Goal: Task Accomplishment & Management: Use online tool/utility

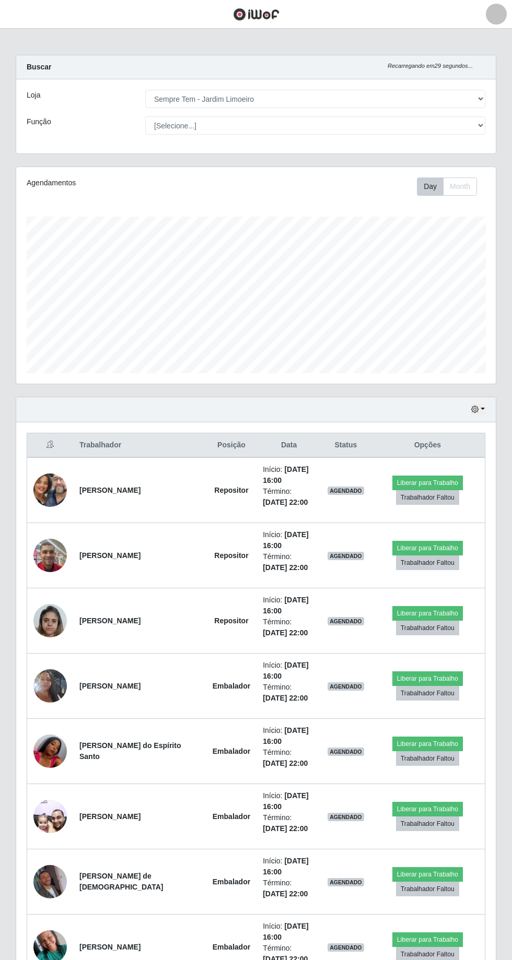
select select "508"
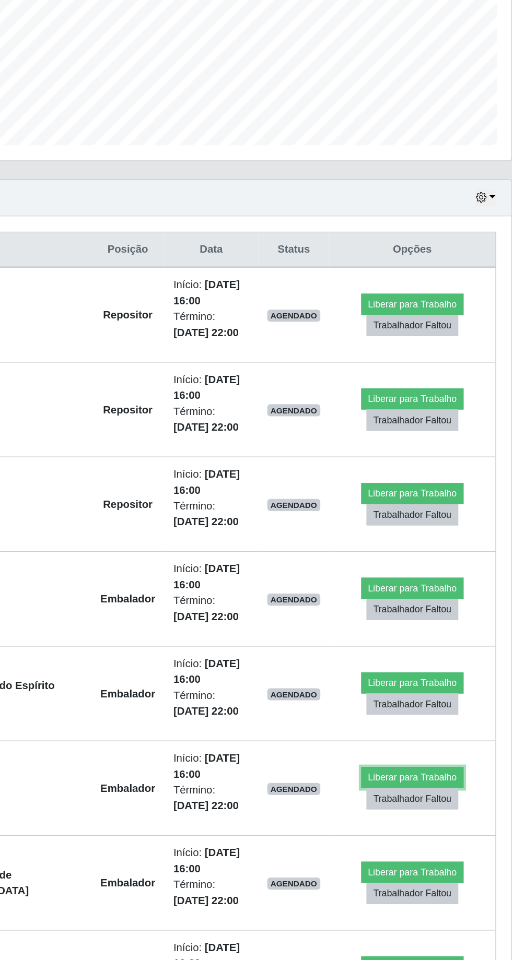
click at [430, 806] on button "Liberar para Trabalho" at bounding box center [427, 809] width 70 height 15
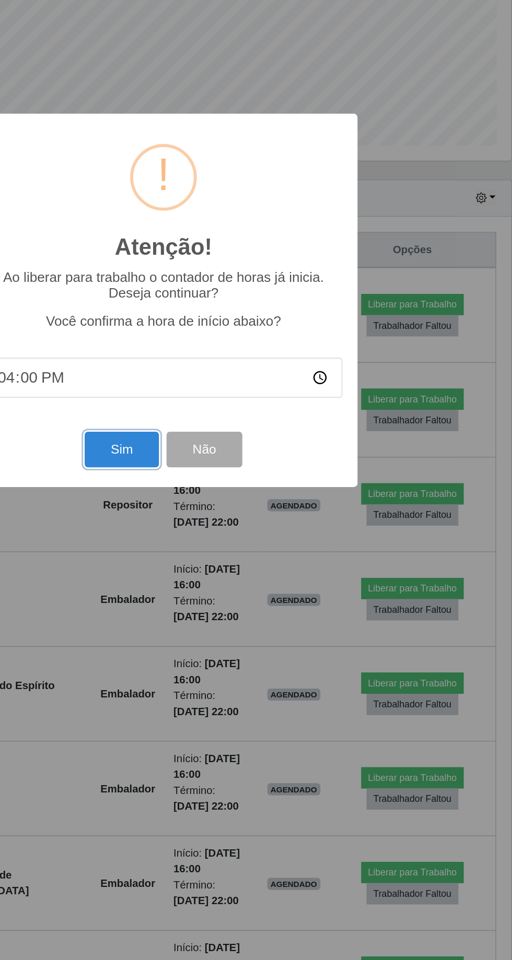
click at [223, 595] on button "Sim" at bounding box center [227, 583] width 51 height 25
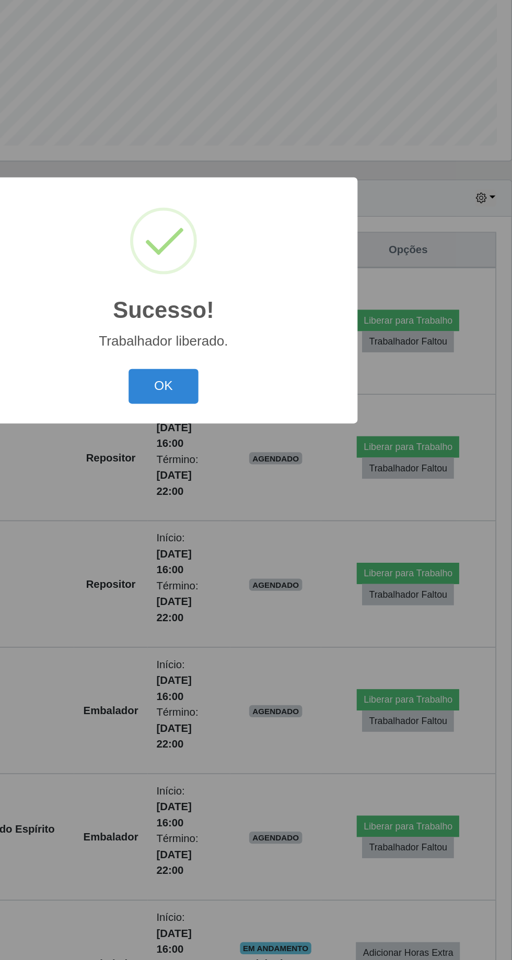
click at [255, 552] on button "OK" at bounding box center [256, 539] width 49 height 25
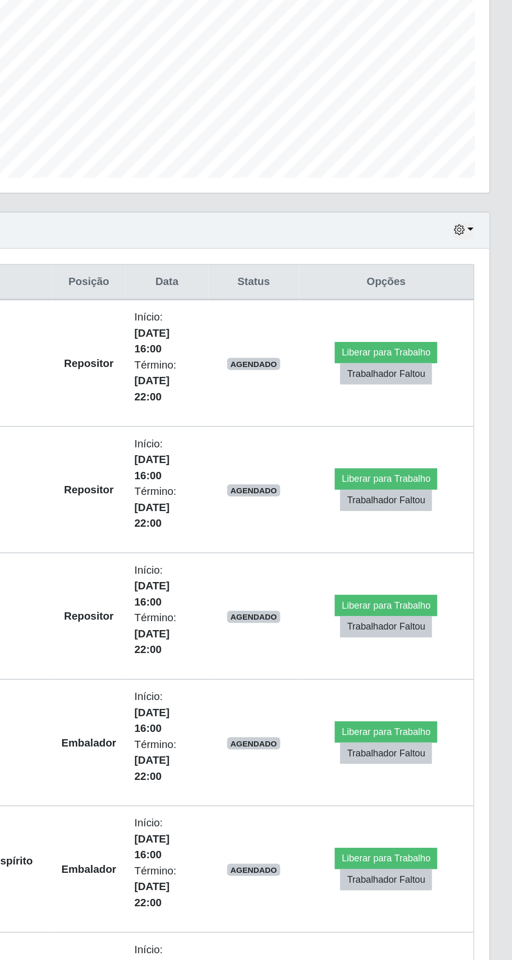
scroll to position [38, 0]
click at [418, 710] on button "Liberar para Trabalho" at bounding box center [424, 717] width 70 height 15
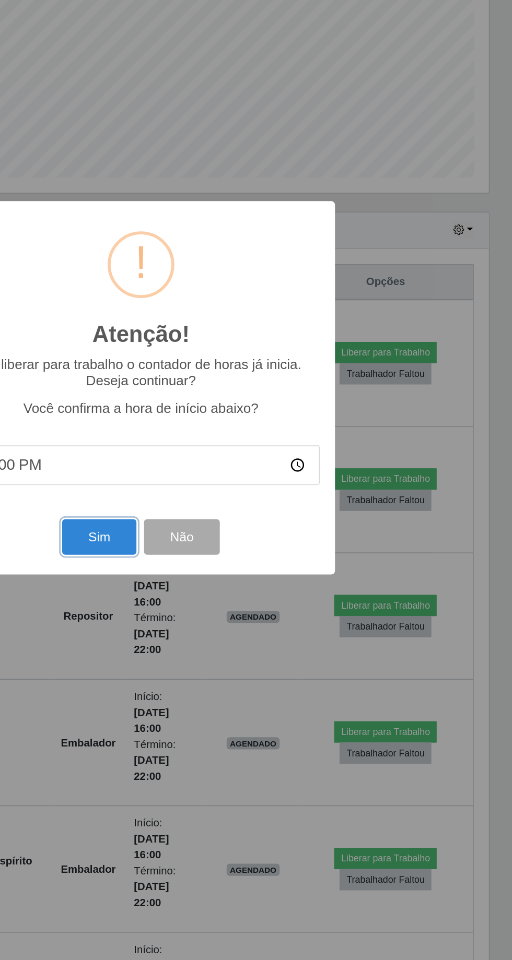
click at [212, 584] on button "Sim" at bounding box center [227, 583] width 51 height 25
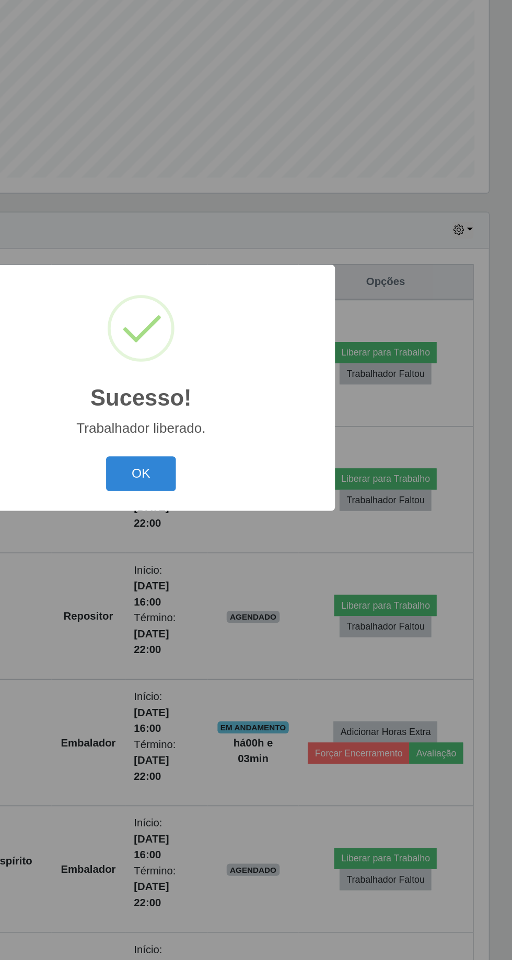
click at [251, 540] on button "OK" at bounding box center [256, 539] width 49 height 25
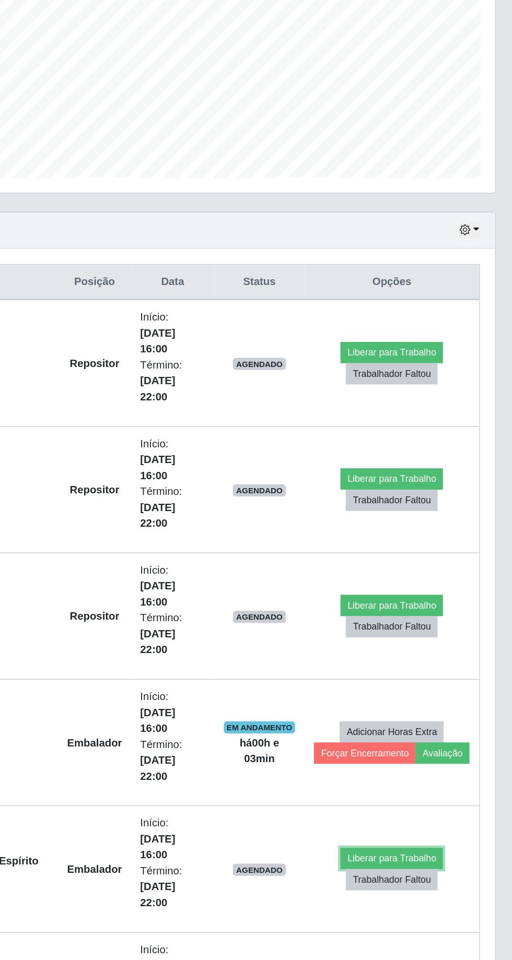
click at [427, 797] on button "Liberar para Trabalho" at bounding box center [424, 804] width 70 height 15
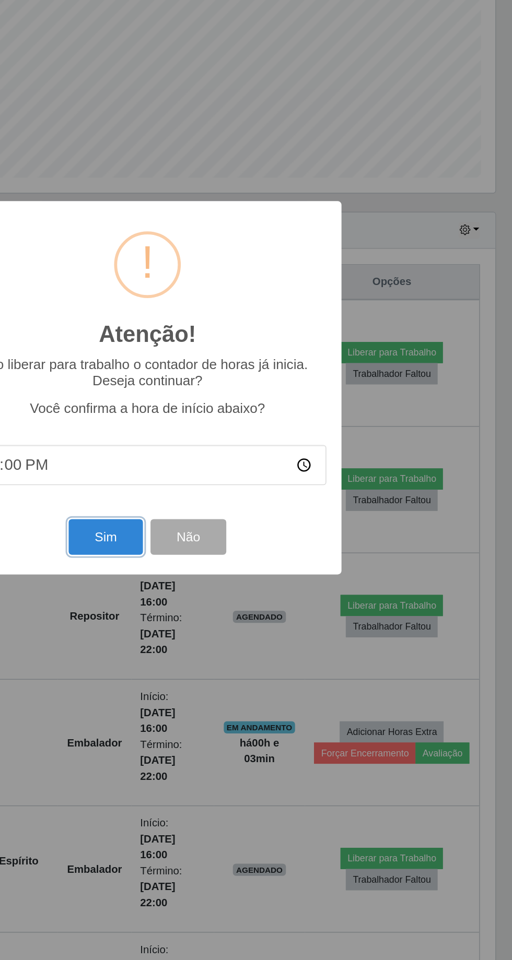
click at [222, 578] on button "Sim" at bounding box center [227, 583] width 51 height 25
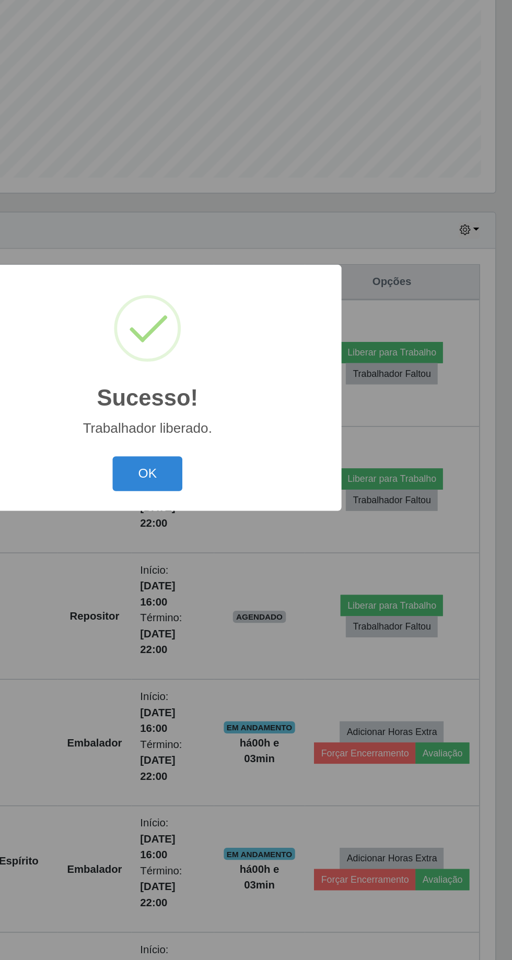
click at [252, 537] on button "OK" at bounding box center [256, 539] width 49 height 25
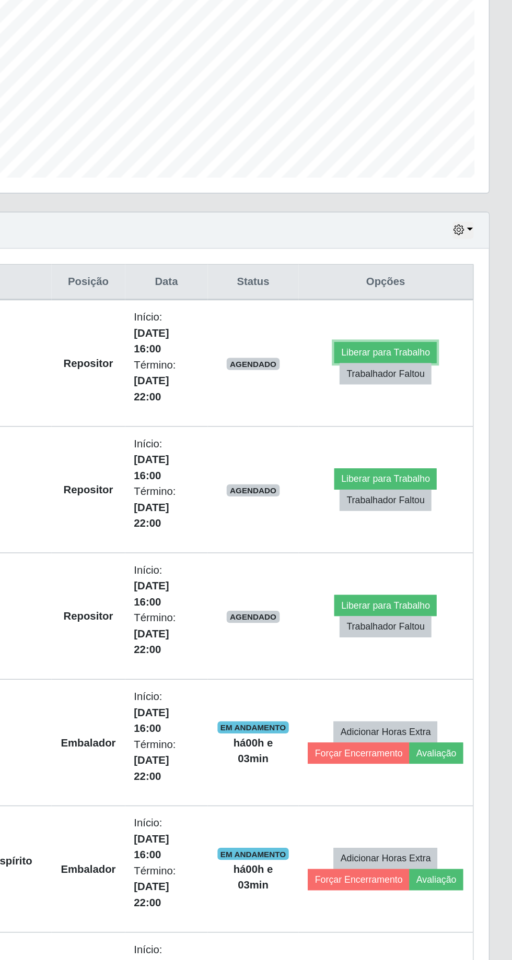
click at [399, 448] on button "Liberar para Trabalho" at bounding box center [424, 455] width 70 height 15
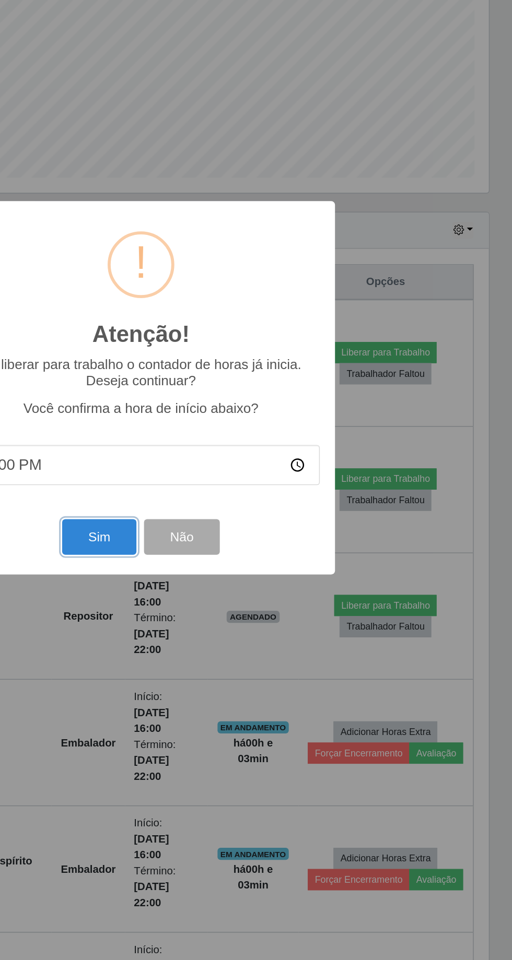
click at [222, 591] on button "Sim" at bounding box center [227, 583] width 51 height 25
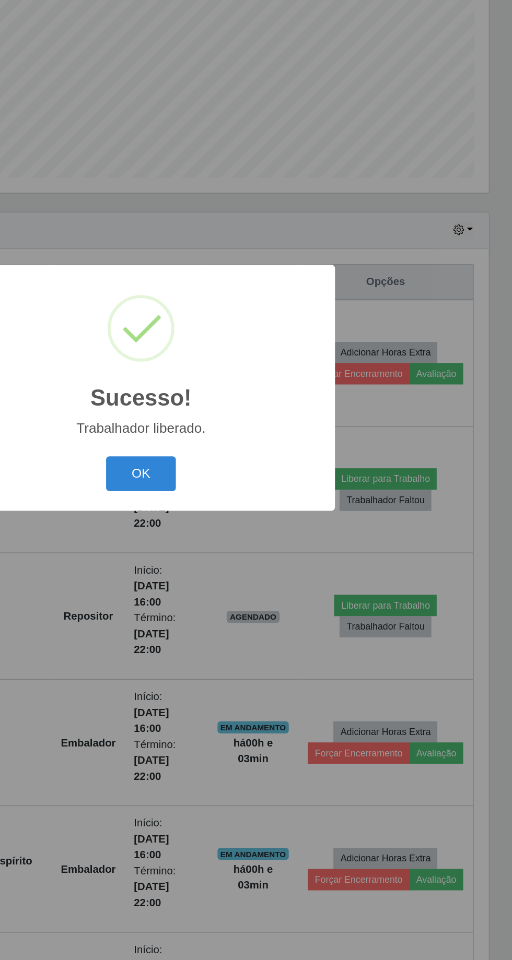
click at [253, 537] on button "OK" at bounding box center [256, 539] width 49 height 25
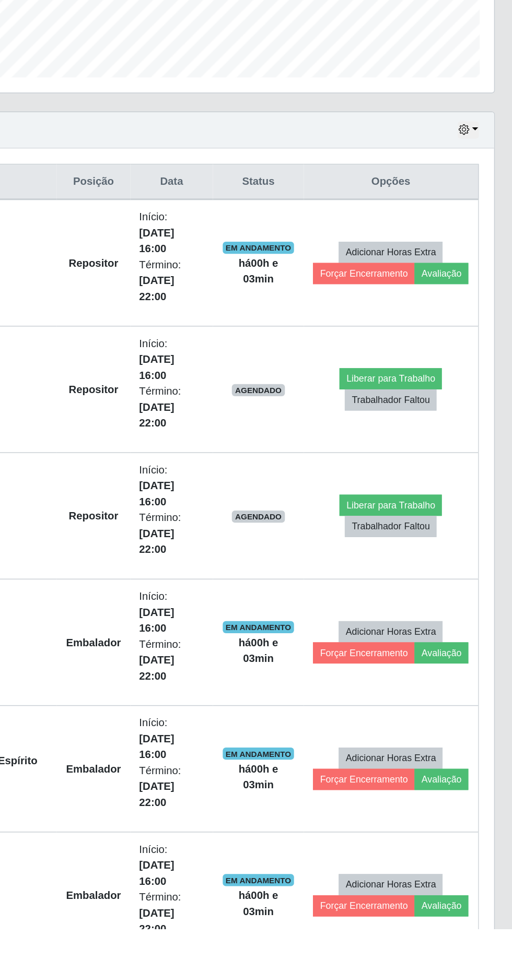
scroll to position [0, 0]
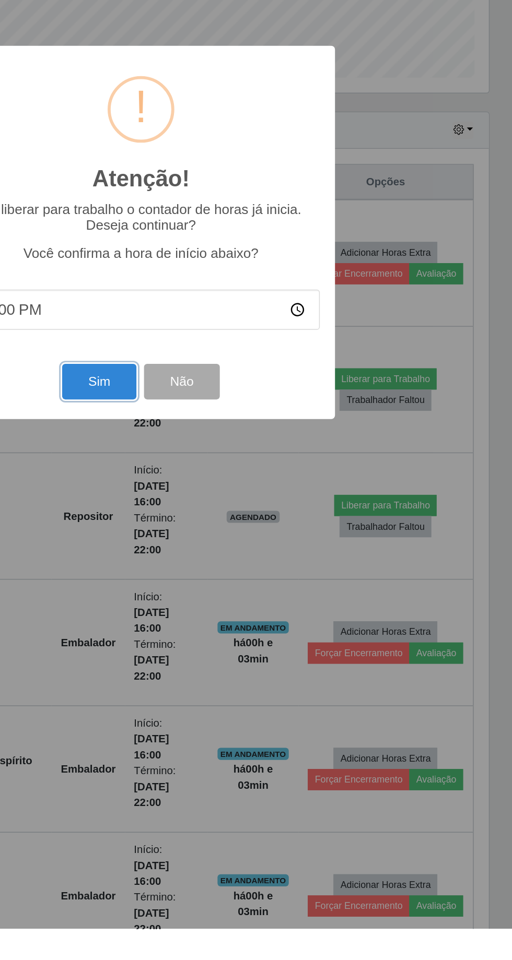
click at [230, 595] on button "Sim" at bounding box center [227, 583] width 51 height 25
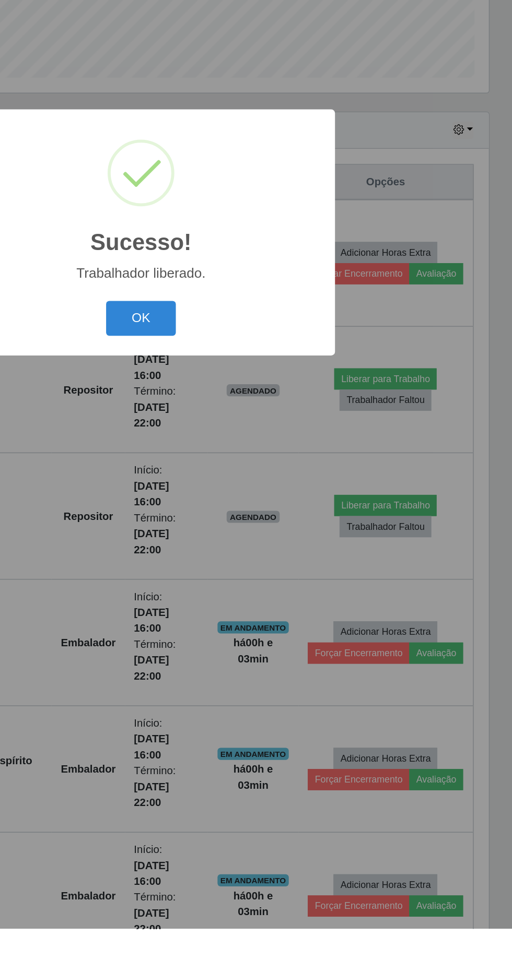
click at [254, 552] on button "OK" at bounding box center [256, 539] width 49 height 25
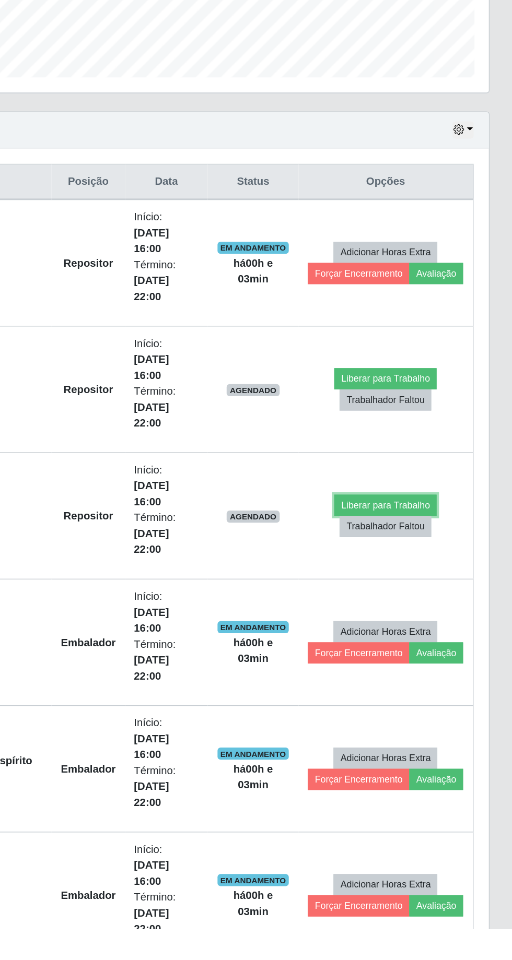
click at [399, 661] on button "Liberar para Trabalho" at bounding box center [424, 668] width 70 height 15
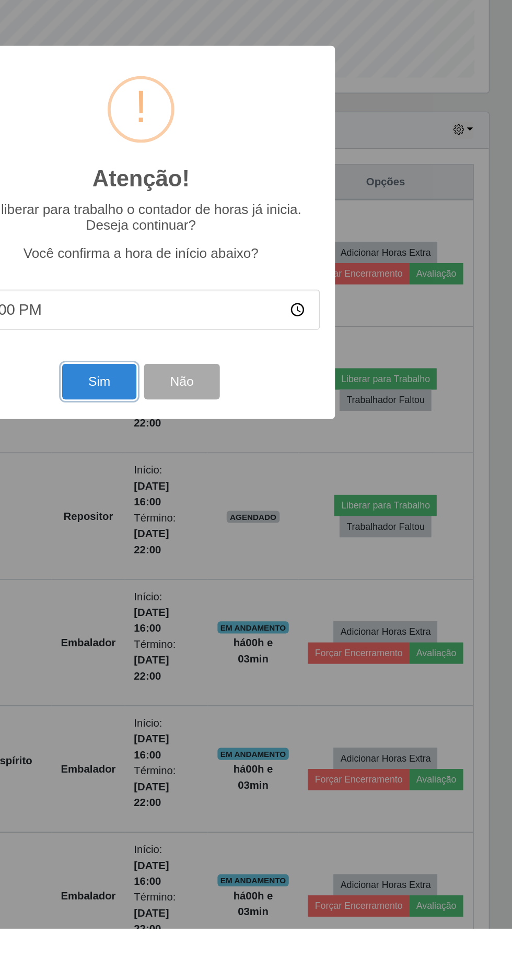
click at [223, 595] on button "Sim" at bounding box center [227, 583] width 51 height 25
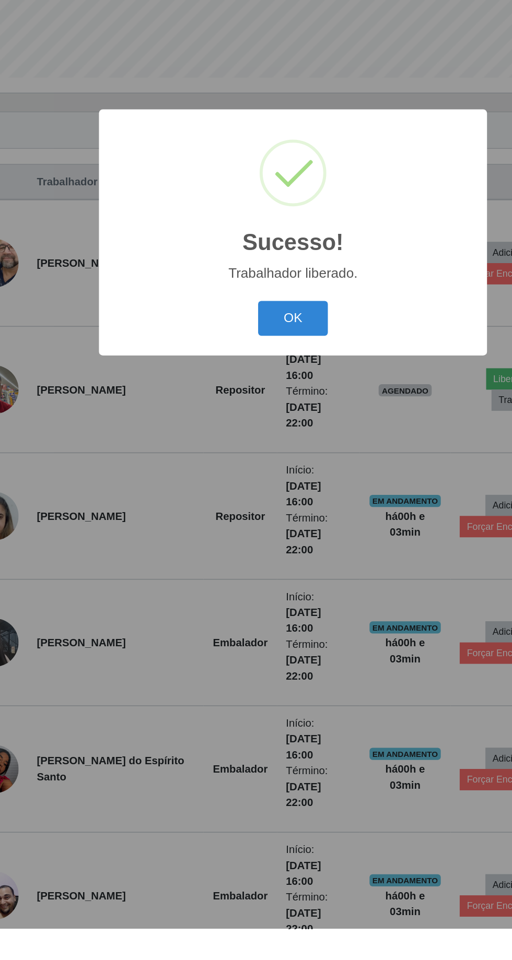
click at [255, 552] on button "OK" at bounding box center [256, 539] width 49 height 25
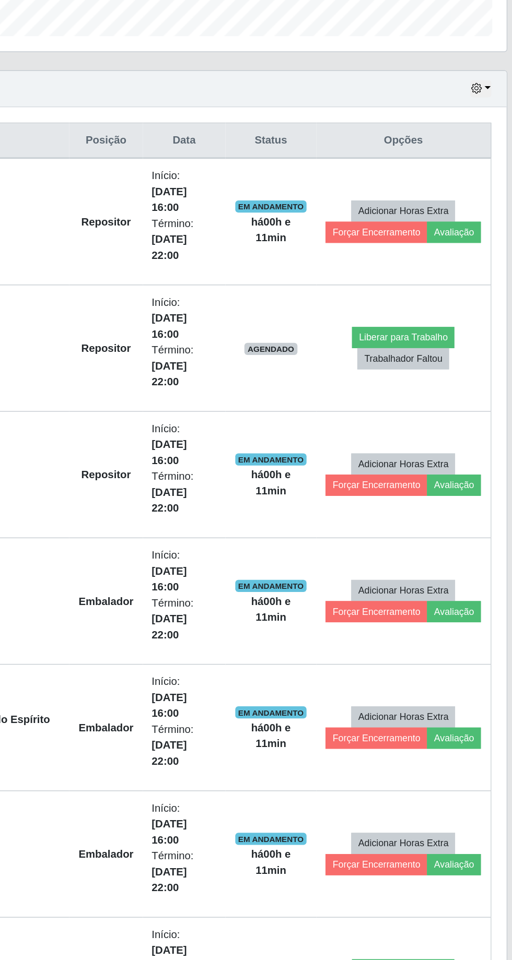
scroll to position [50, 0]
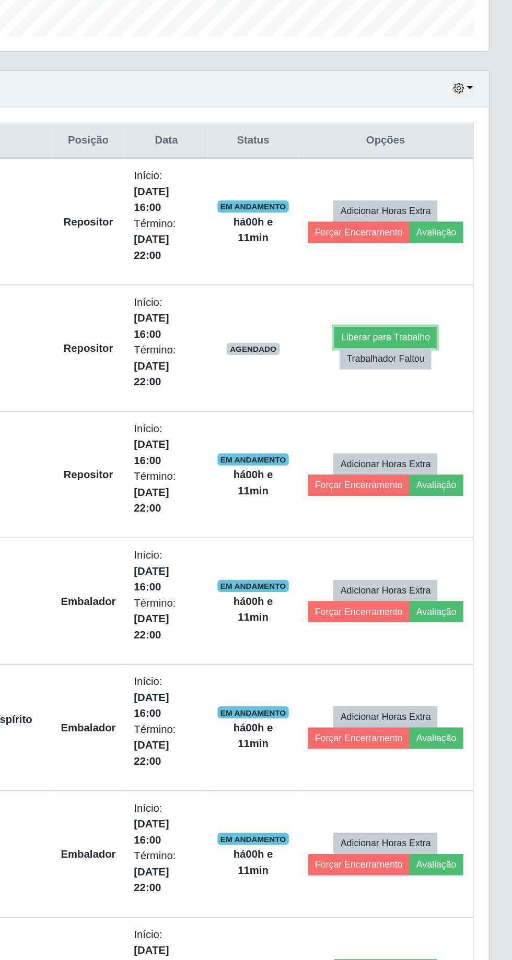
click at [430, 524] on button "Liberar para Trabalho" at bounding box center [424, 531] width 70 height 15
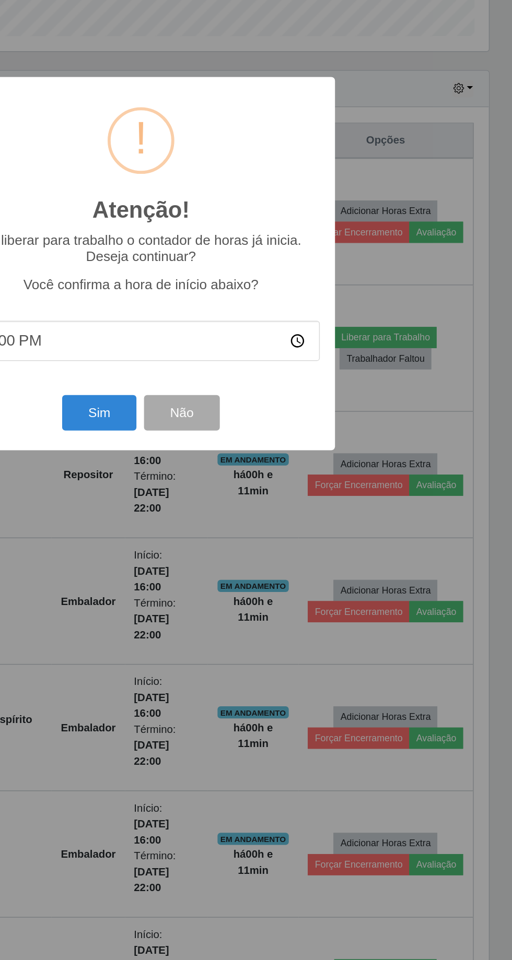
click at [238, 528] on input "16:00" at bounding box center [256, 533] width 246 height 28
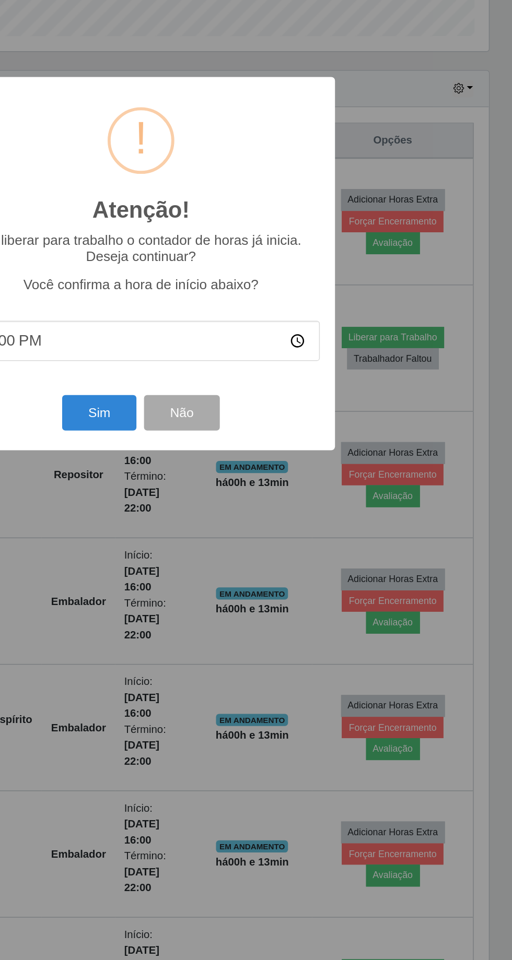
click at [207, 540] on input "16:00" at bounding box center [256, 533] width 246 height 28
type input "16:10"
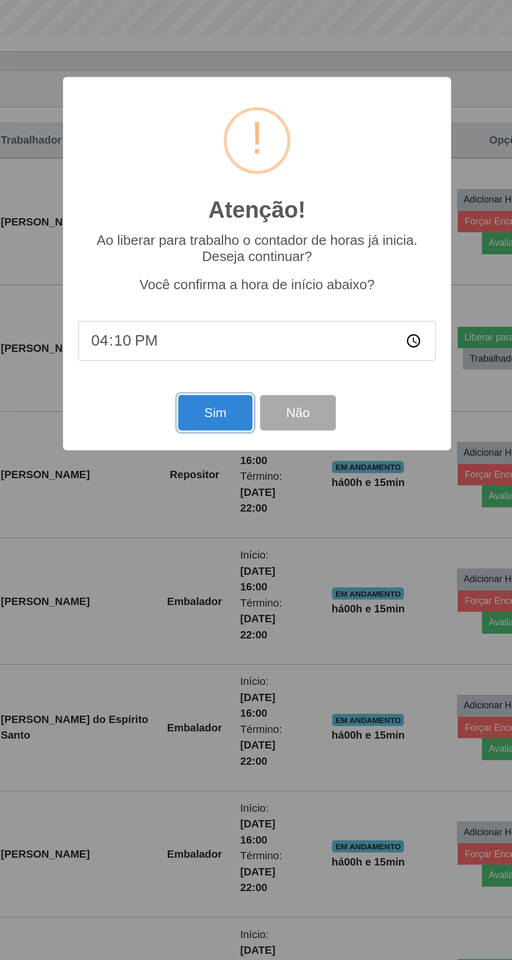
click at [224, 587] on button "Sim" at bounding box center [227, 583] width 51 height 25
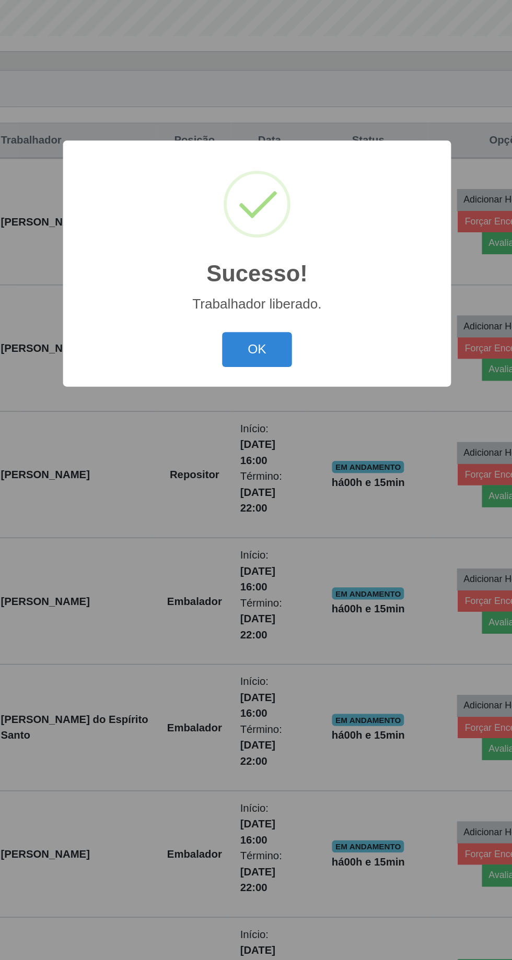
click at [252, 539] on button "OK" at bounding box center [256, 539] width 49 height 25
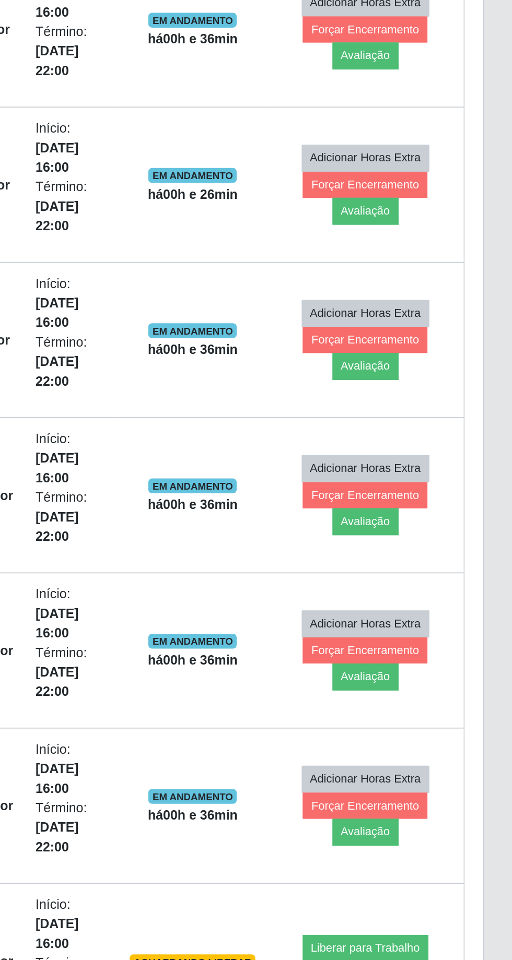
scroll to position [64, 0]
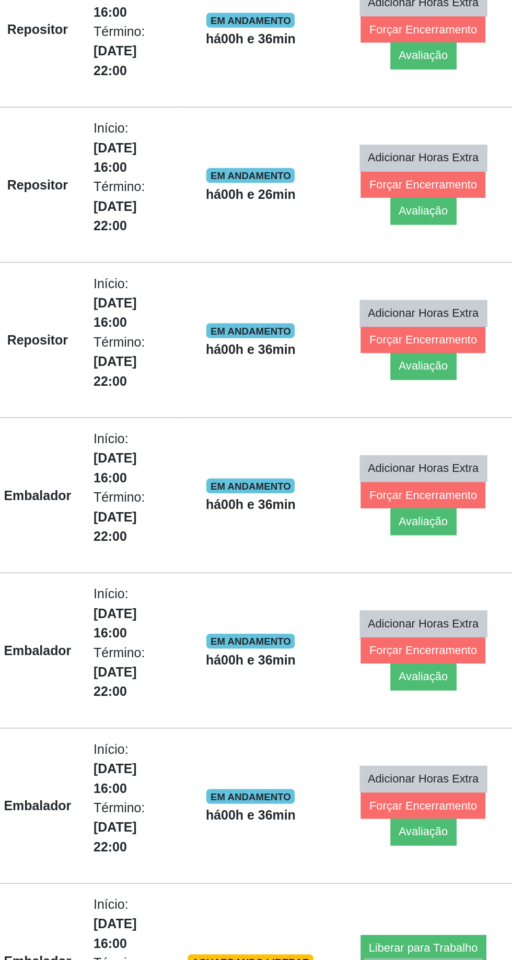
click at [417, 959] on button "Trabalhador Faltou" at bounding box center [429, 968] width 63 height 15
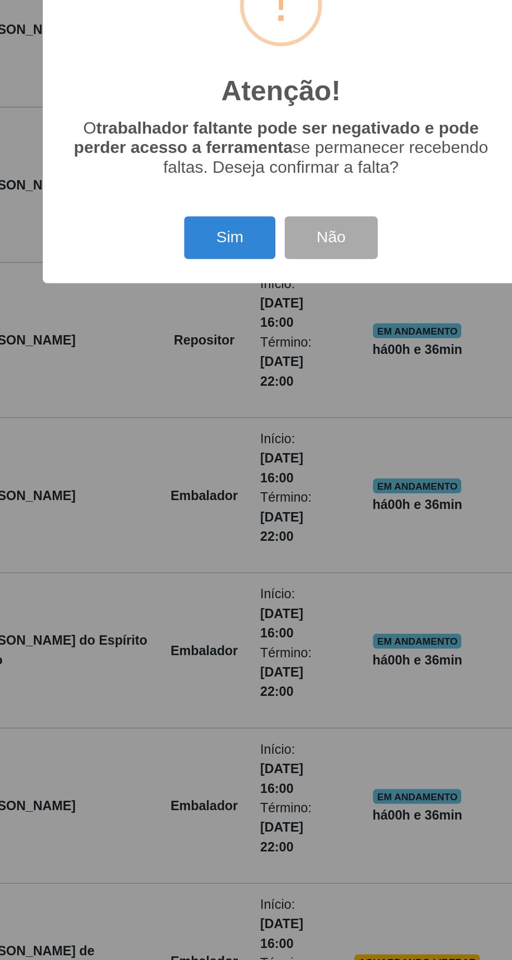
click at [220, 550] on button "Sim" at bounding box center [227, 554] width 51 height 25
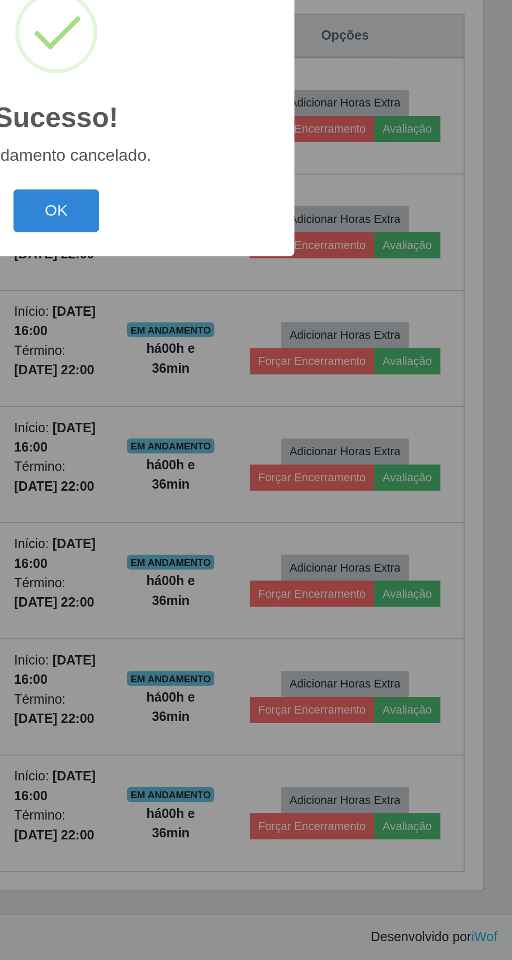
click at [247, 540] on button "OK" at bounding box center [256, 539] width 49 height 25
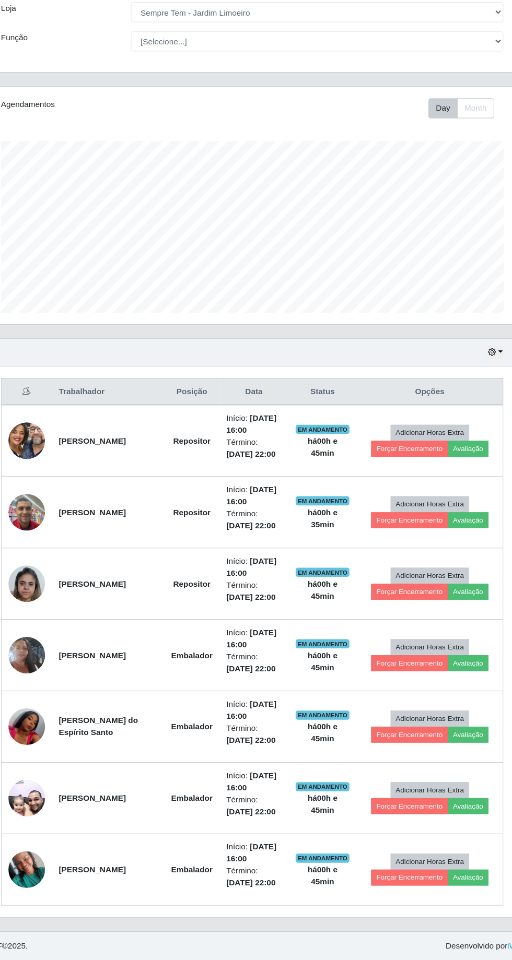
scroll to position [69, 0]
